Goal: Find specific page/section: Find specific page/section

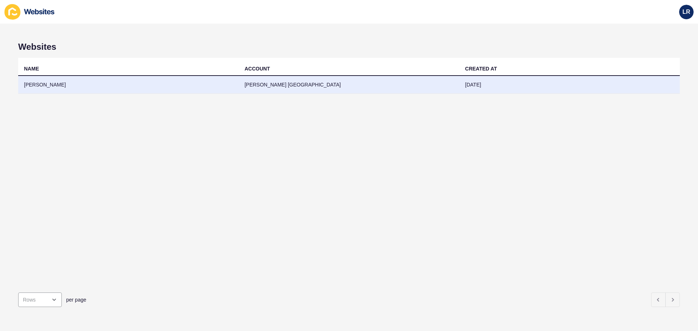
click at [166, 89] on td "[PERSON_NAME]" at bounding box center [128, 85] width 221 height 18
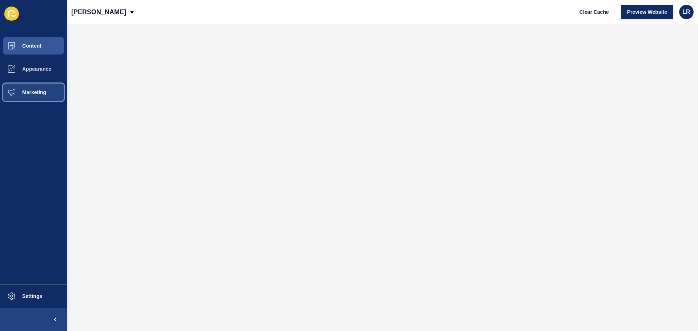
click at [45, 96] on button "Marketing" at bounding box center [33, 92] width 67 height 23
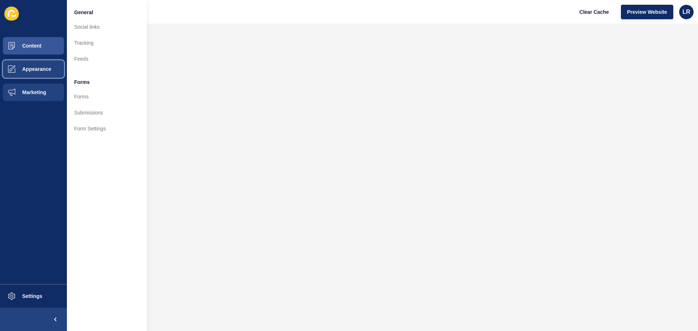
click at [39, 71] on span "Appearance" at bounding box center [25, 69] width 52 height 6
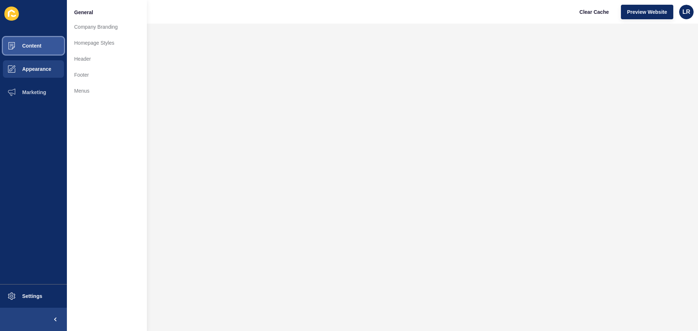
click at [38, 45] on span "Content" at bounding box center [20, 46] width 43 height 6
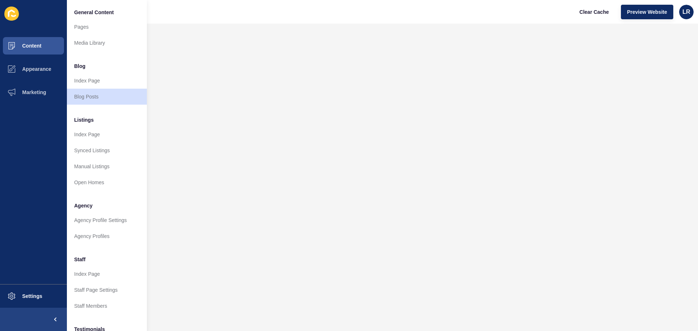
click at [112, 3] on div "General Content Pages Media Library Blog Index Page Blog Posts Listings Index P…" at bounding box center [107, 165] width 80 height 331
click at [112, 21] on link "Pages" at bounding box center [107, 27] width 80 height 16
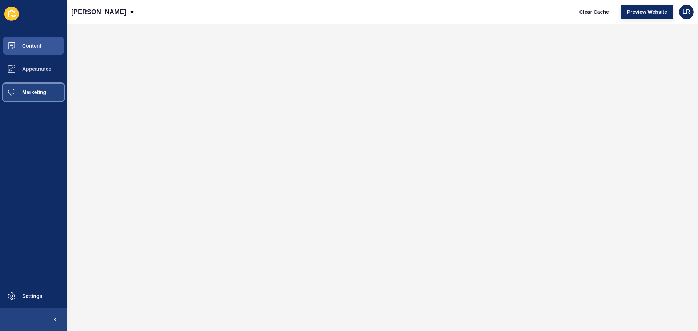
click at [38, 92] on span "Marketing" at bounding box center [22, 92] width 47 height 6
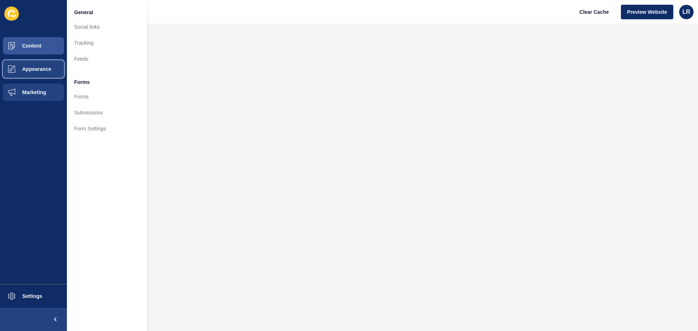
click at [42, 74] on button "Appearance" at bounding box center [33, 68] width 67 height 23
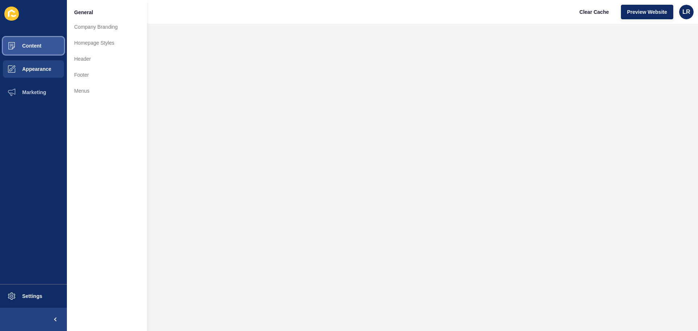
click at [35, 51] on button "Content" at bounding box center [33, 45] width 67 height 23
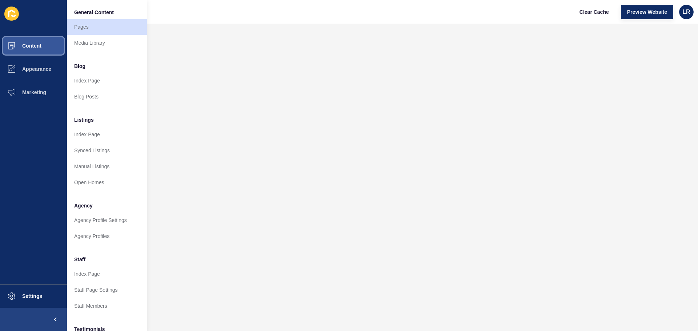
scroll to position [36, 0]
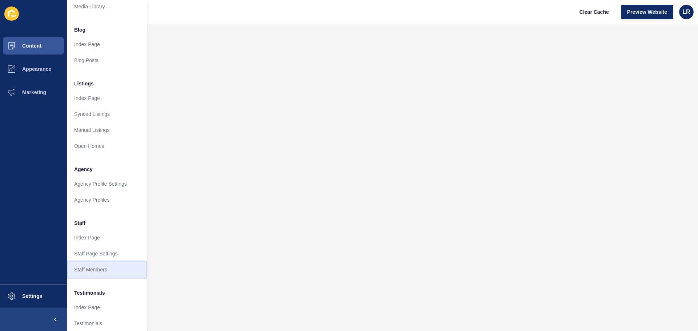
click at [104, 268] on link "Staff Members" at bounding box center [107, 270] width 80 height 16
